Goal: Navigation & Orientation: Find specific page/section

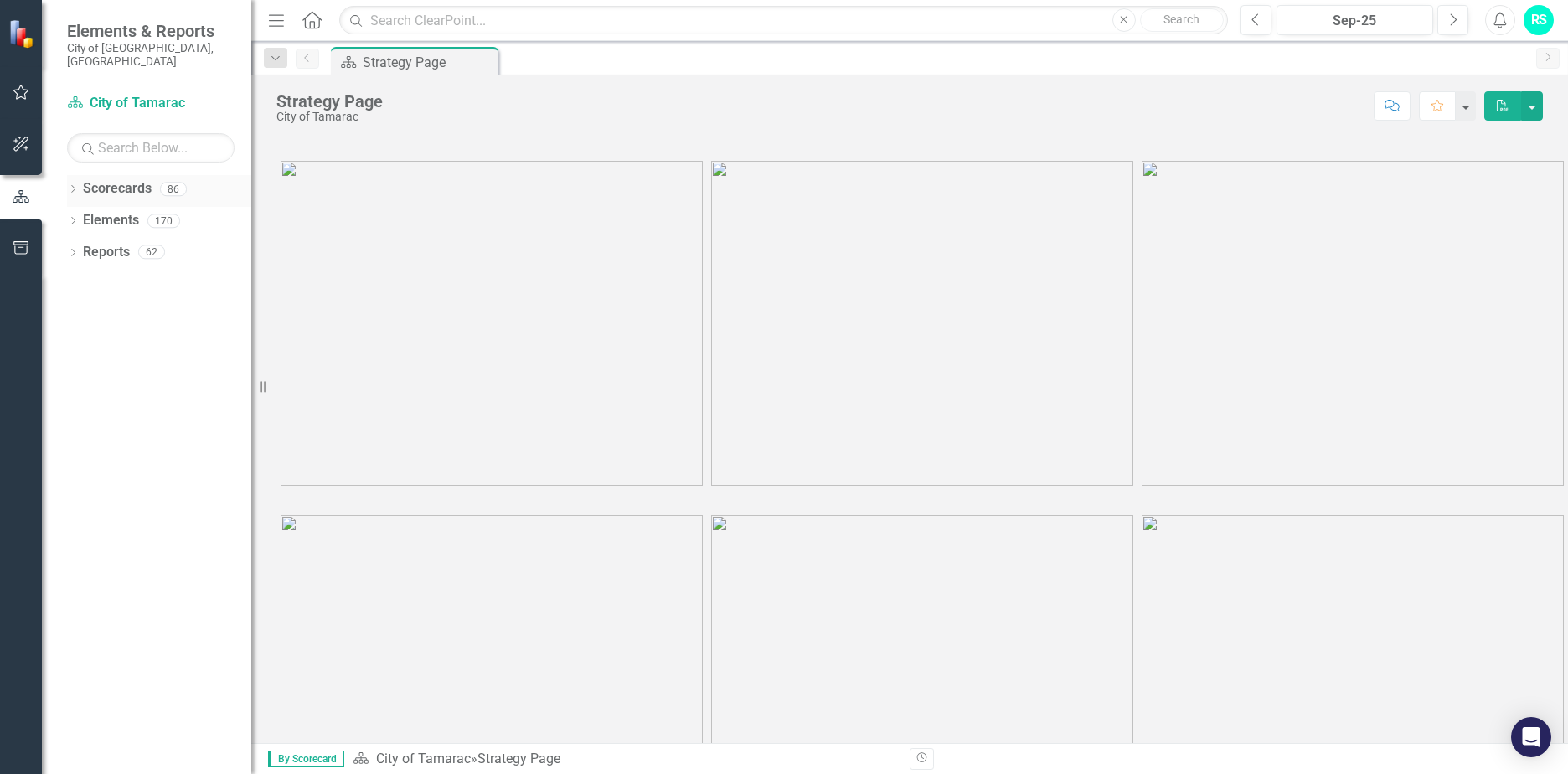
click at [69, 186] on icon "Dropdown" at bounding box center [72, 190] width 12 height 9
click at [83, 216] on div "Dropdown City of Tamarac" at bounding box center [163, 220] width 176 height 27
click at [83, 216] on icon at bounding box center [82, 220] width 4 height 9
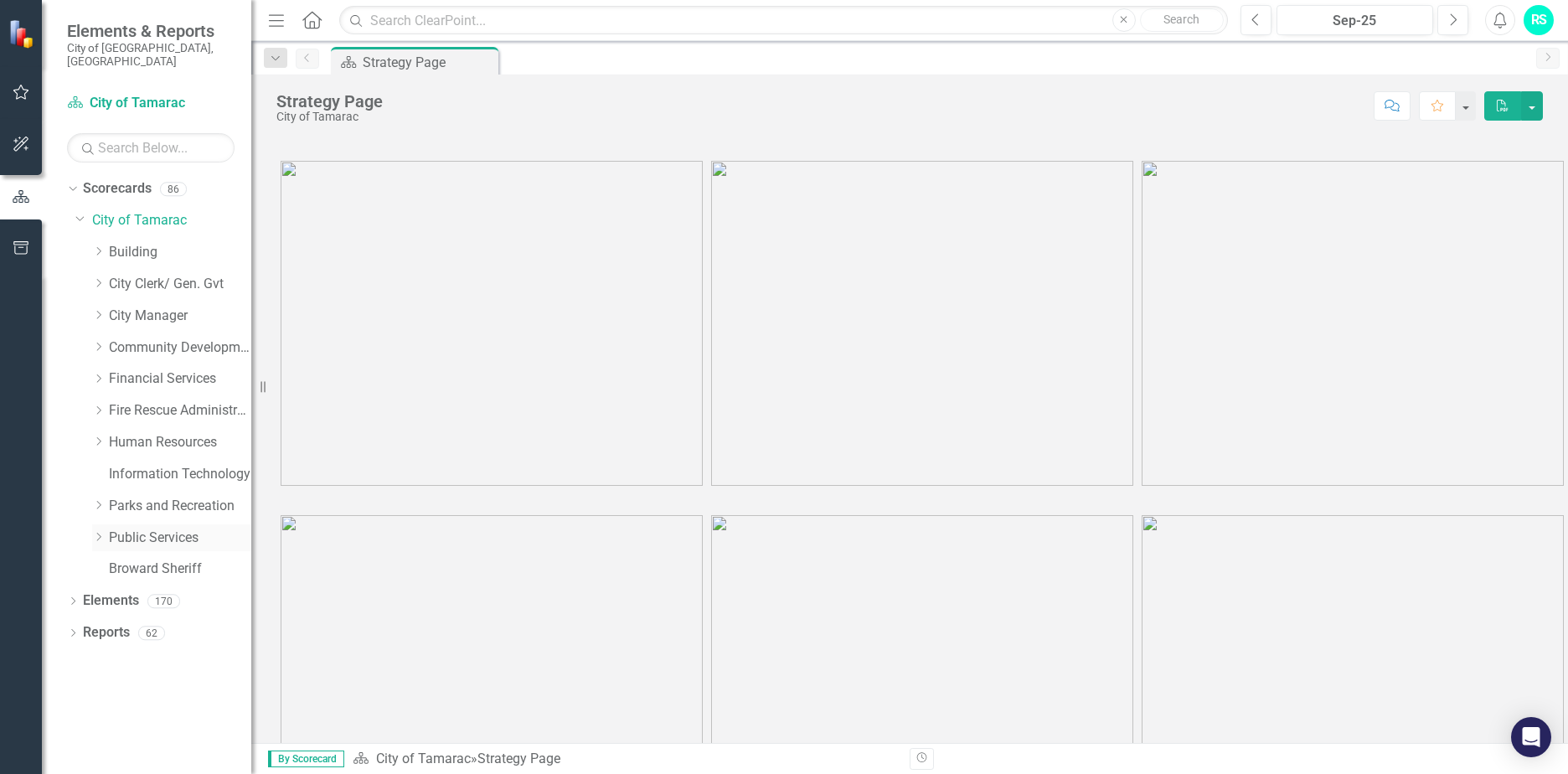
click at [99, 531] on icon "Dropdown" at bounding box center [98, 536] width 13 height 10
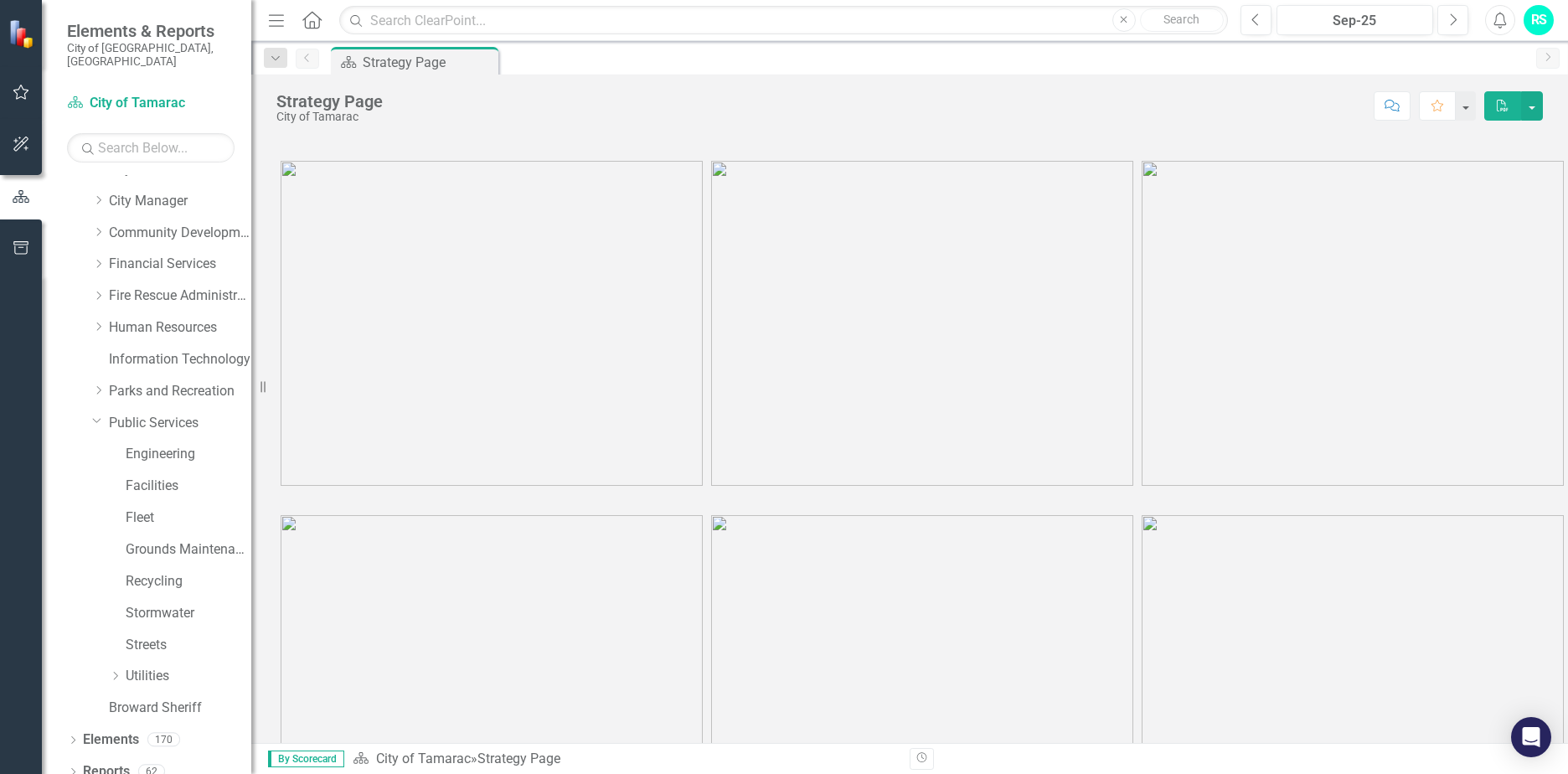
scroll to position [116, 0]
click at [114, 669] on icon "Dropdown" at bounding box center [115, 674] width 13 height 10
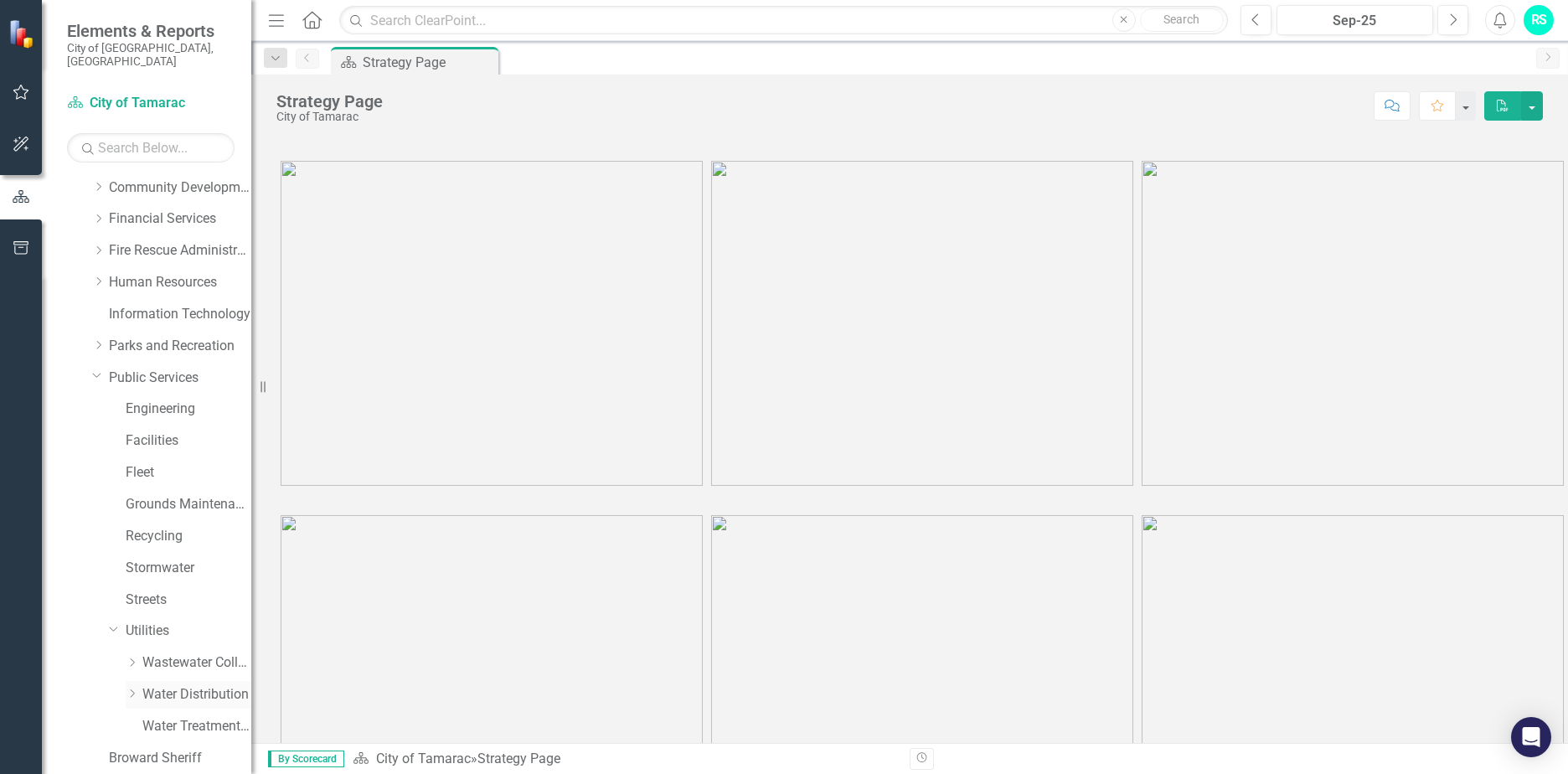
scroll to position [211, 0]
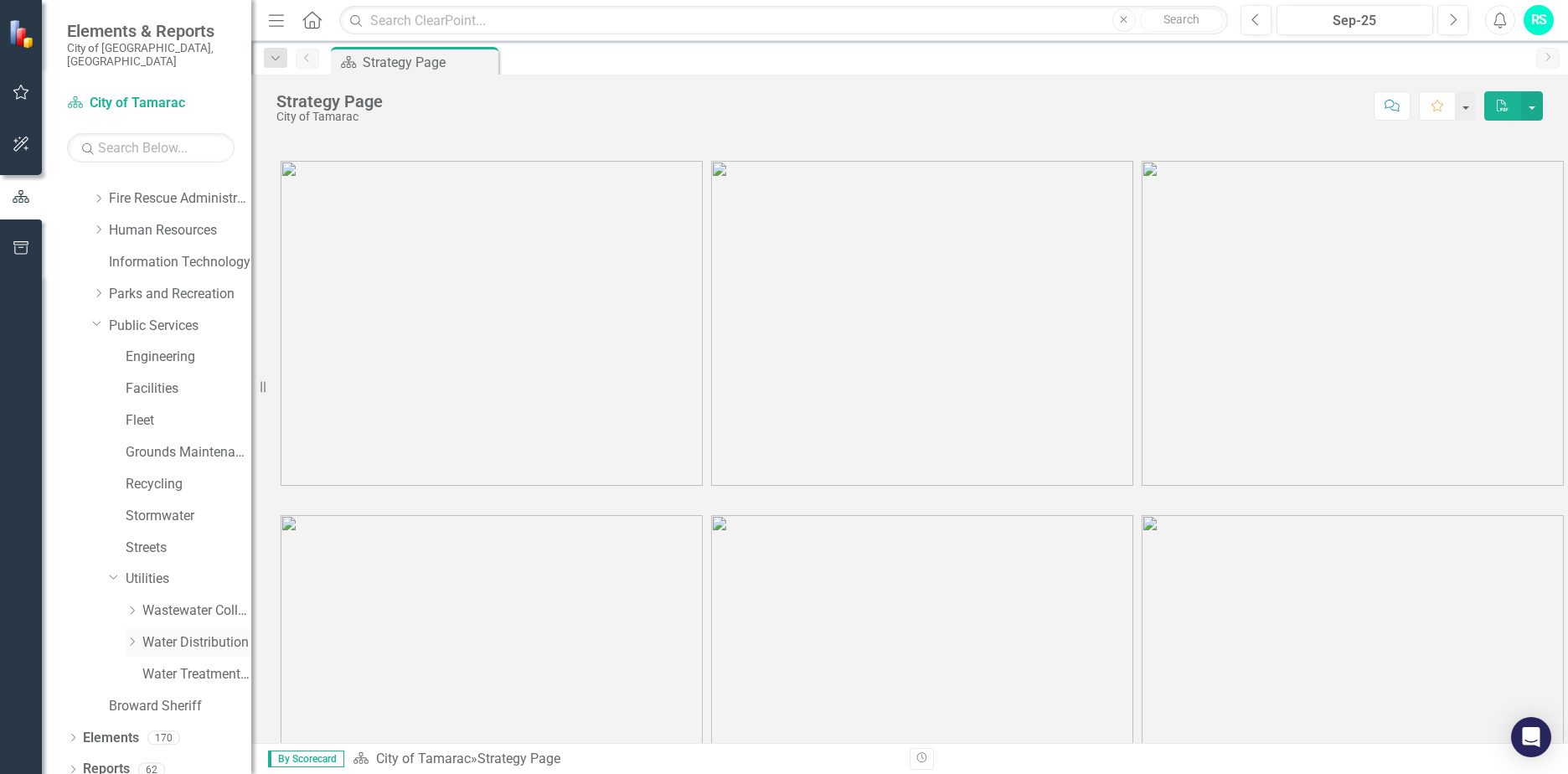
click at [128, 636] on icon "Dropdown" at bounding box center [131, 641] width 13 height 10
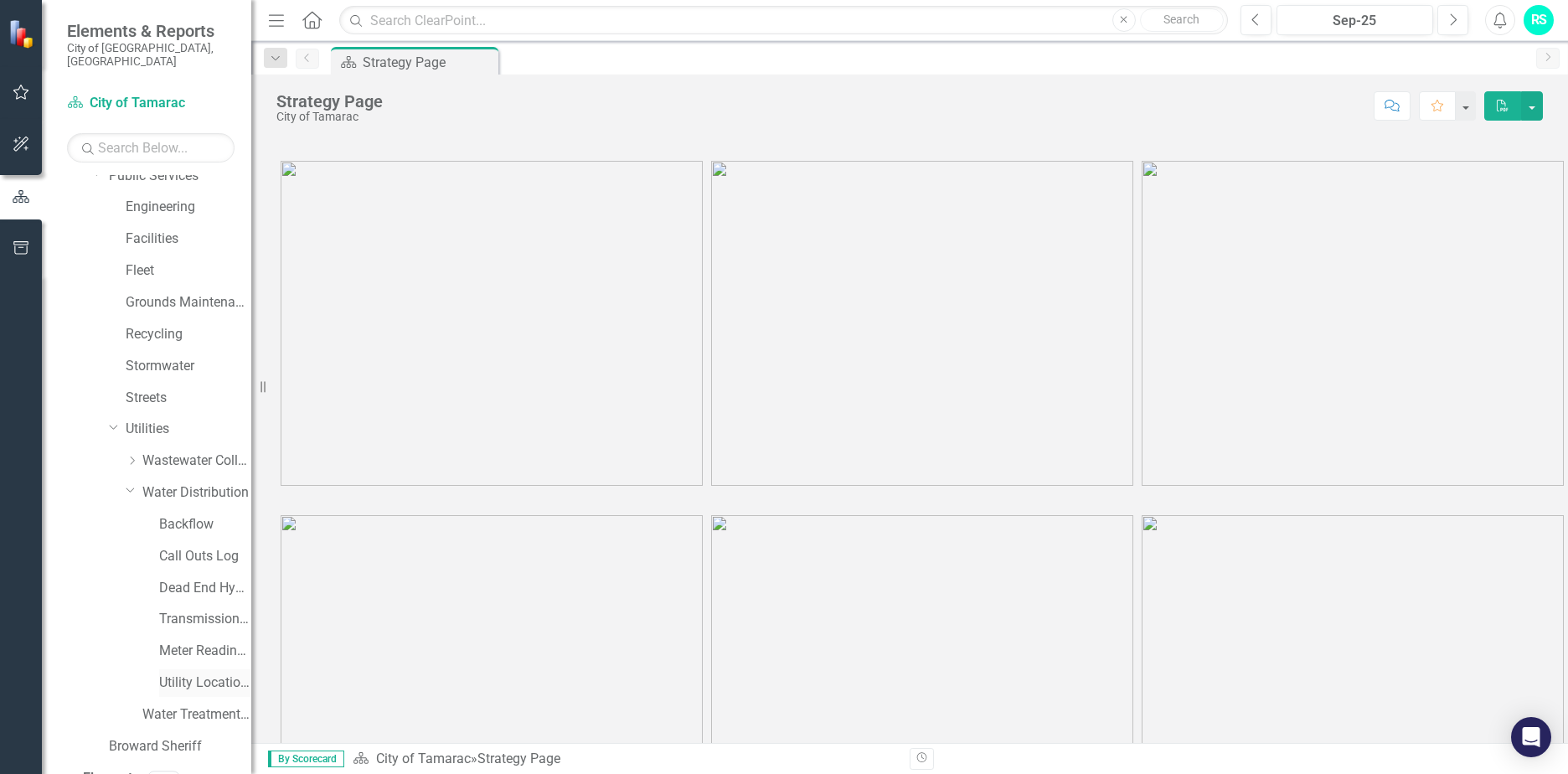
scroll to position [402, 0]
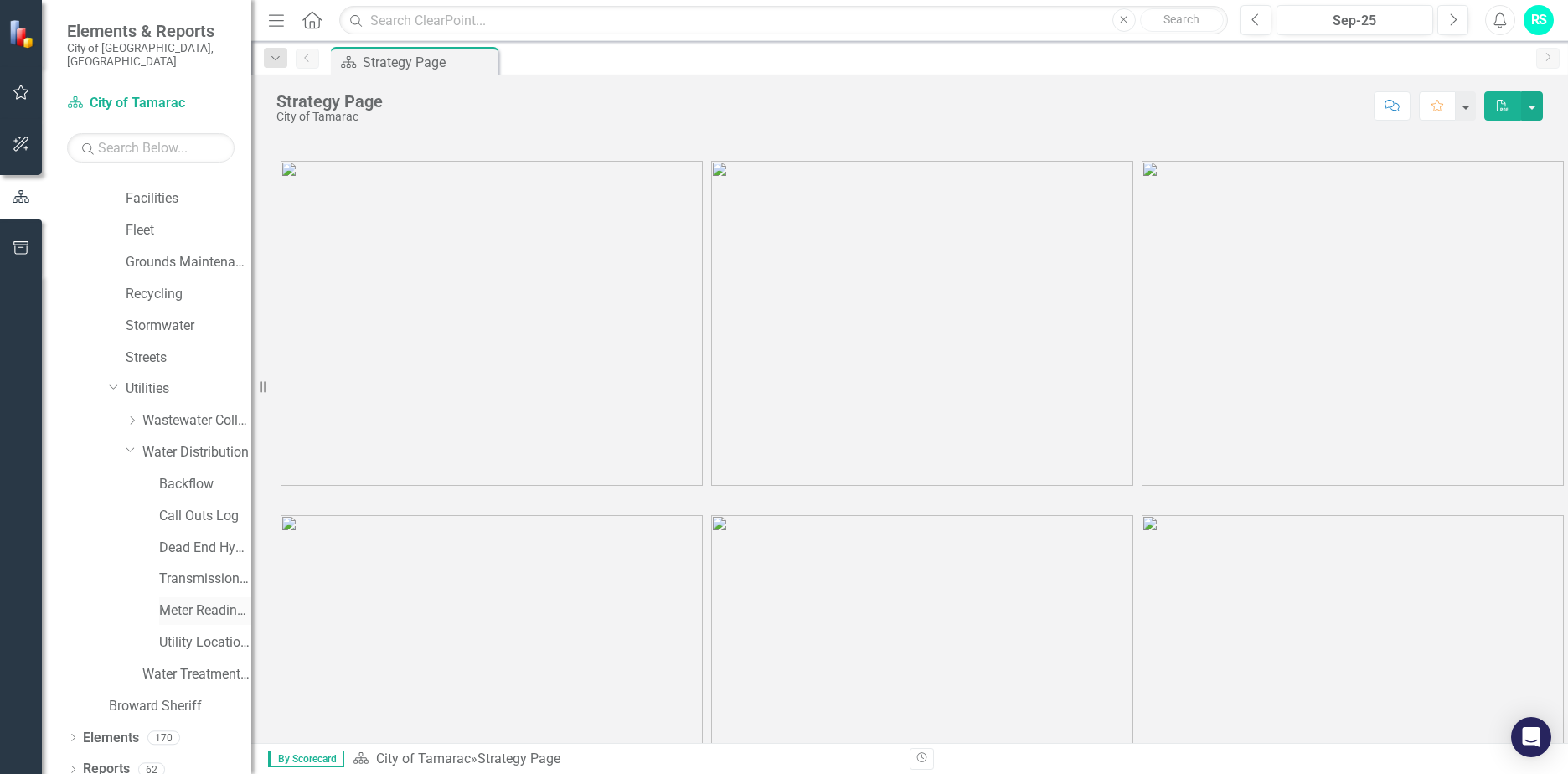
click at [178, 601] on link "Meter Reading ([PERSON_NAME])" at bounding box center [206, 611] width 92 height 20
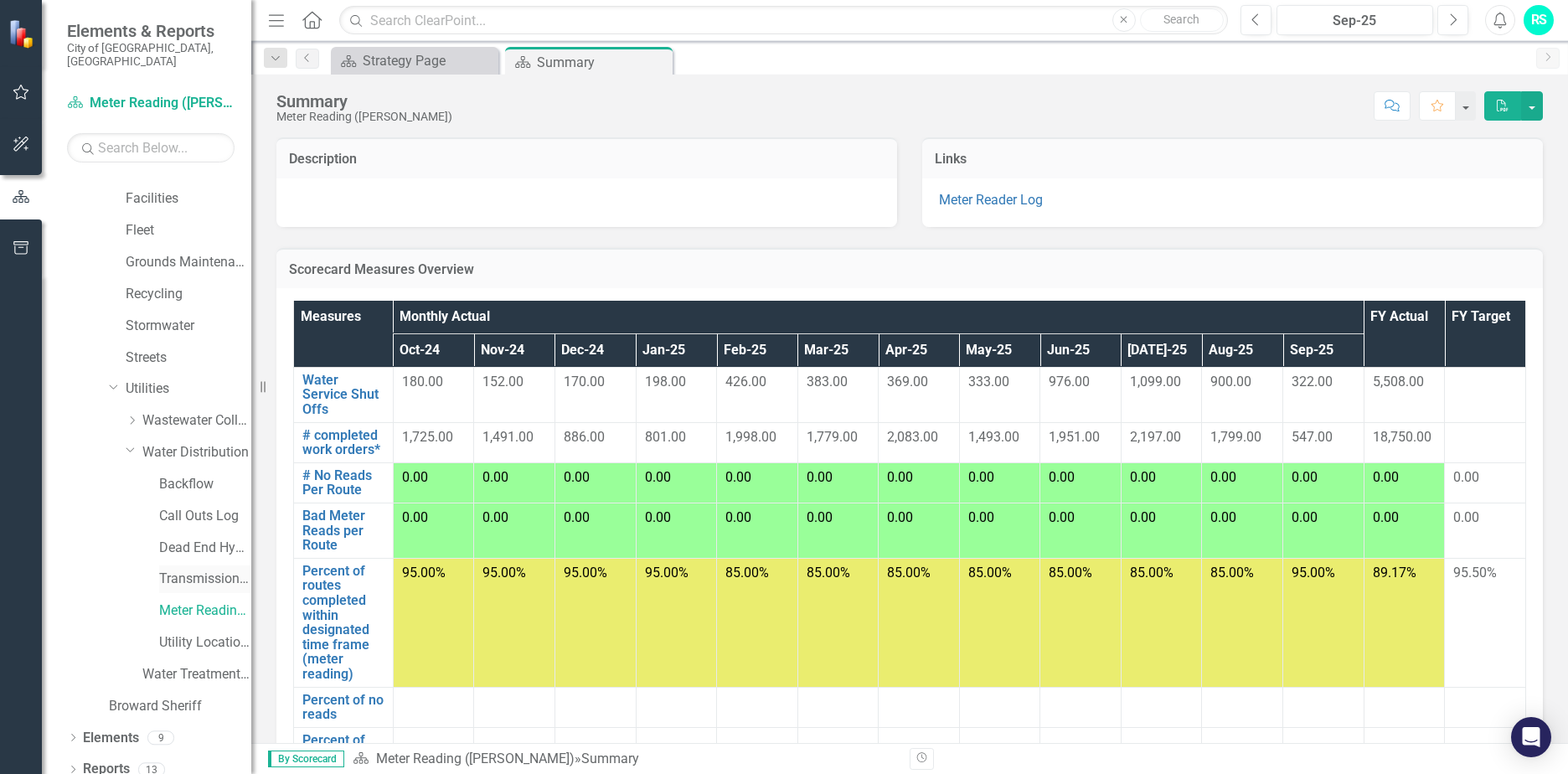
click at [195, 569] on link "Transmission and Distribution" at bounding box center [206, 579] width 92 height 20
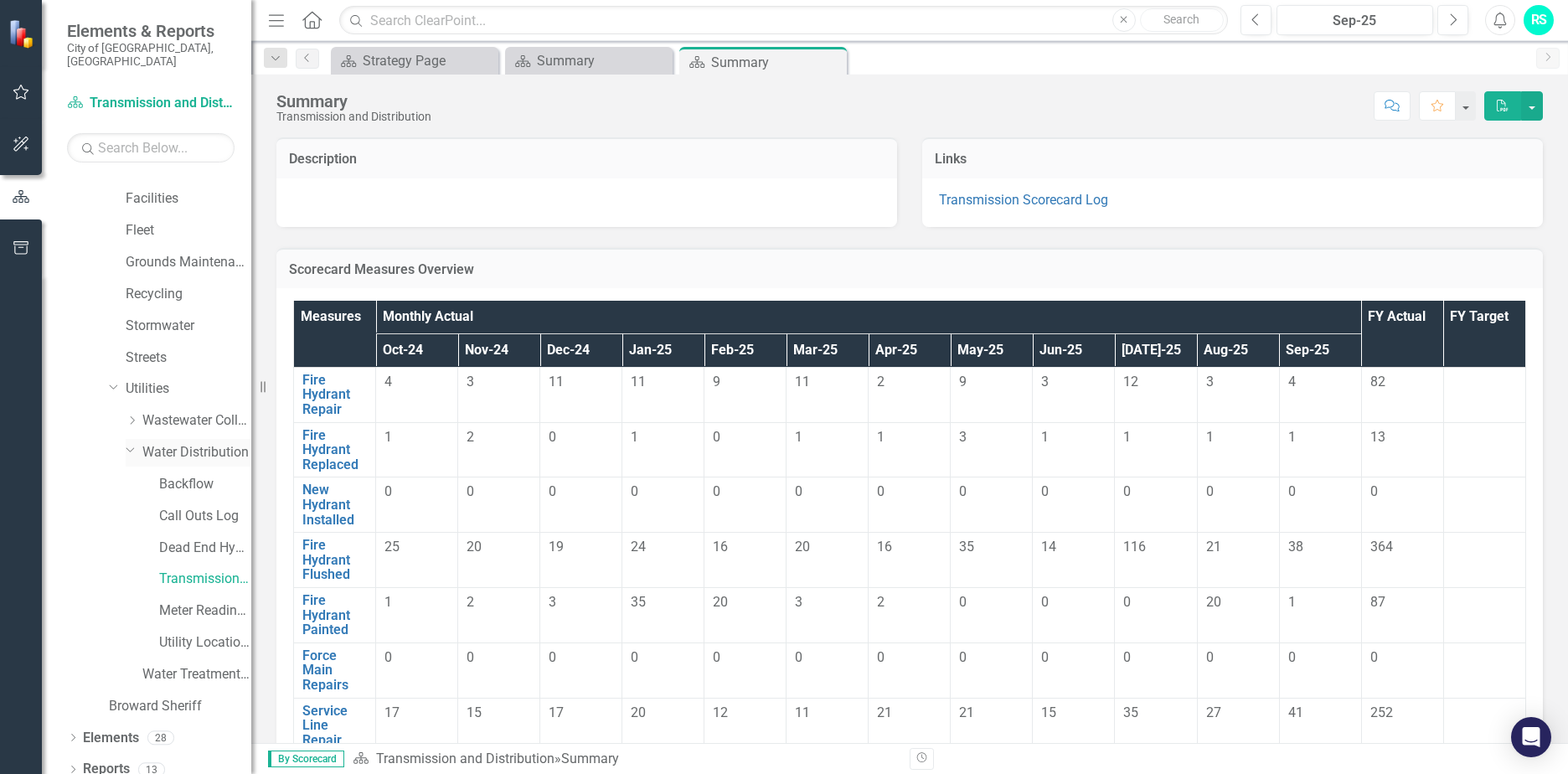
click at [204, 443] on link "Water Distribution" at bounding box center [196, 453] width 109 height 20
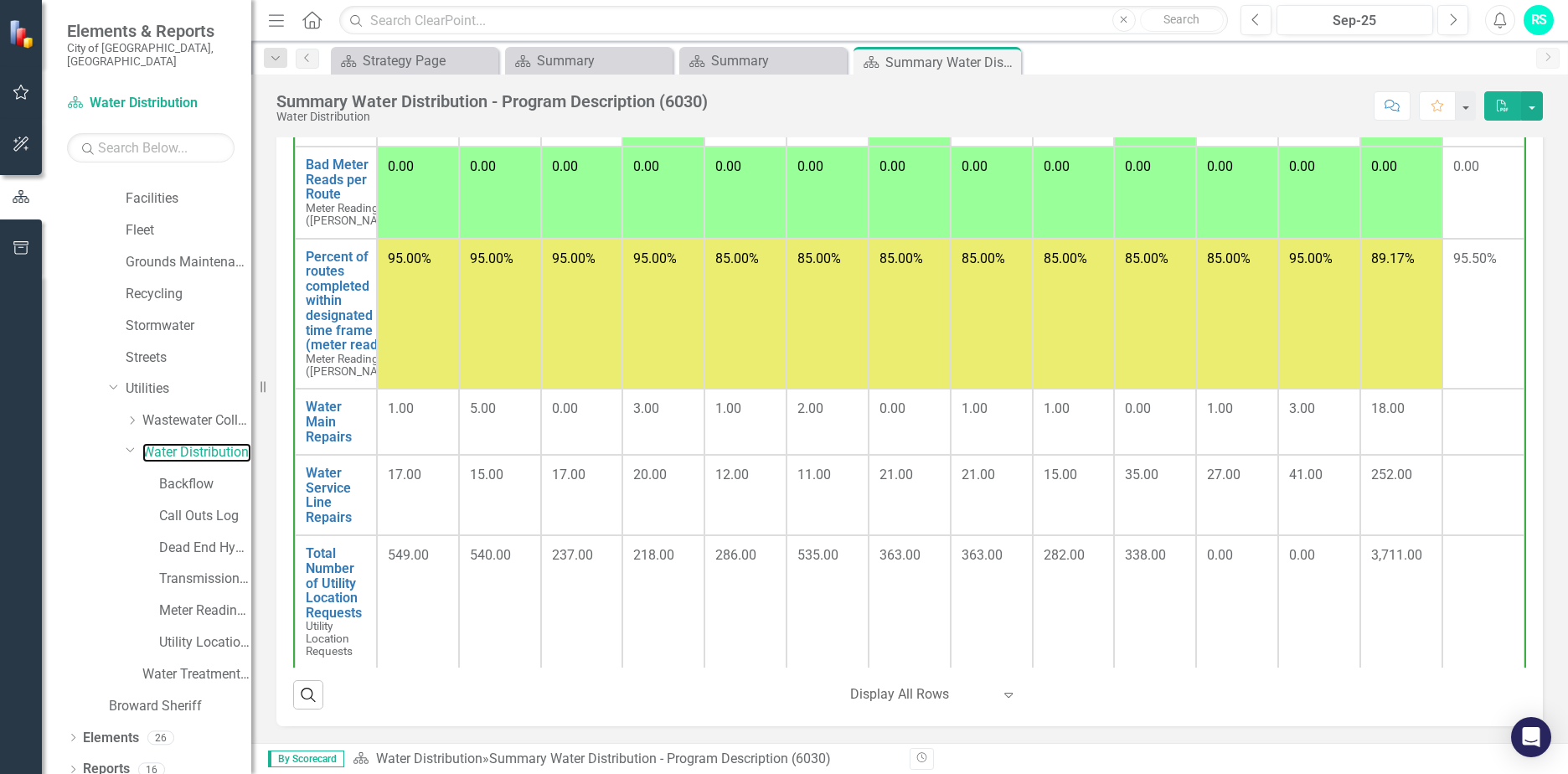
scroll to position [708, 0]
